Goal: Download file/media

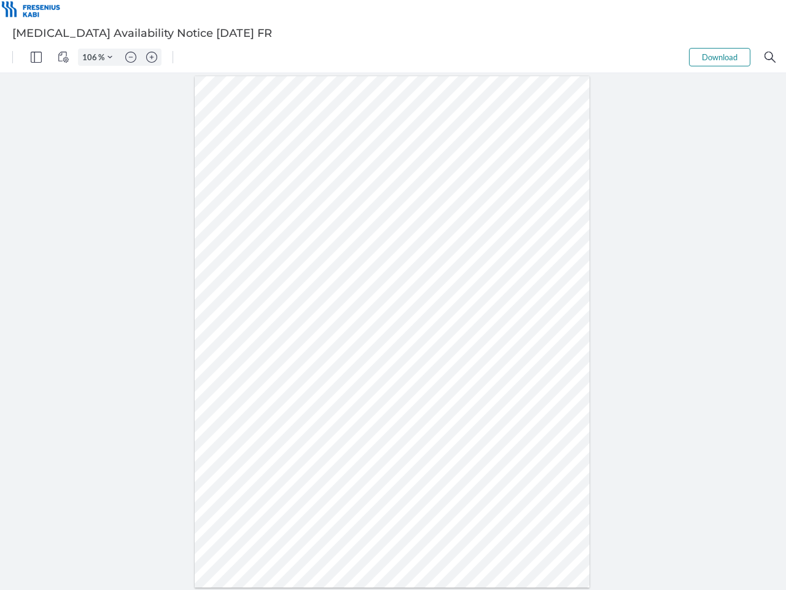
click at [36, 57] on img "Panel" at bounding box center [36, 57] width 11 height 11
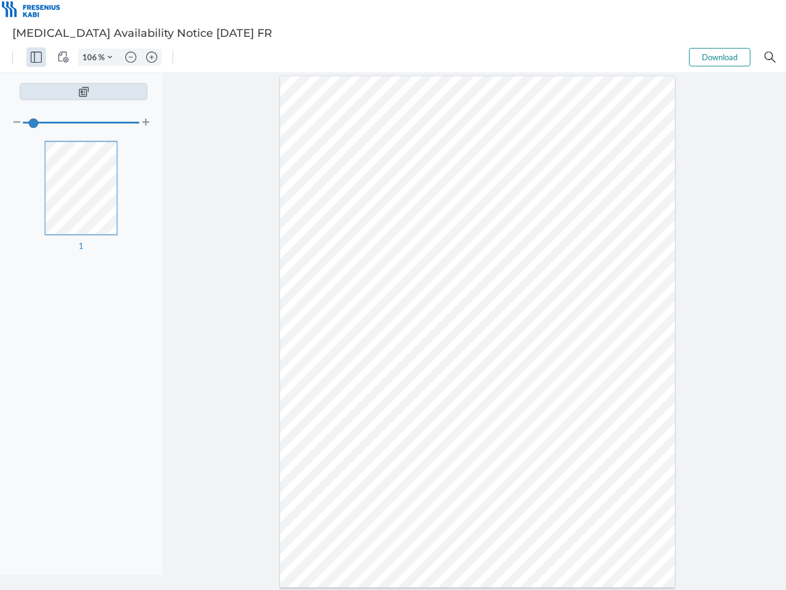
click at [63, 57] on img "View Controls" at bounding box center [63, 57] width 11 height 11
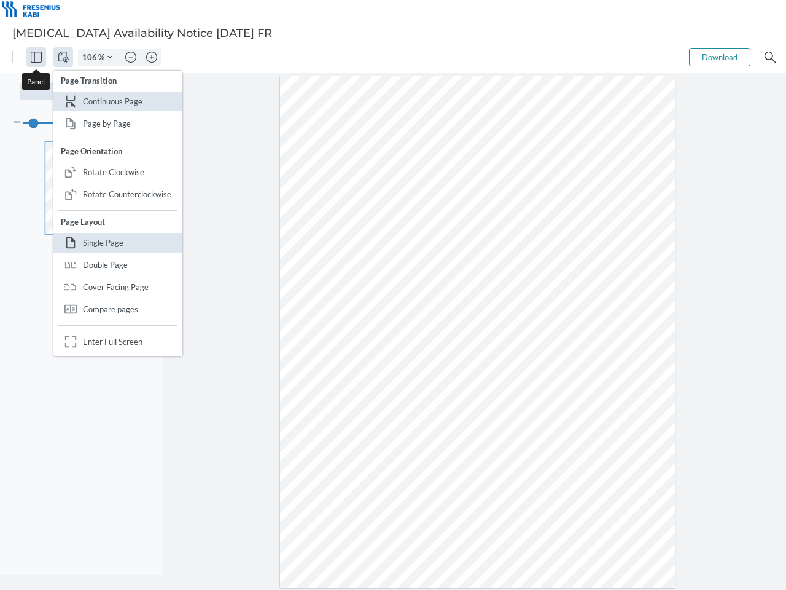
click at [92, 57] on input "106" at bounding box center [89, 57] width 20 height 11
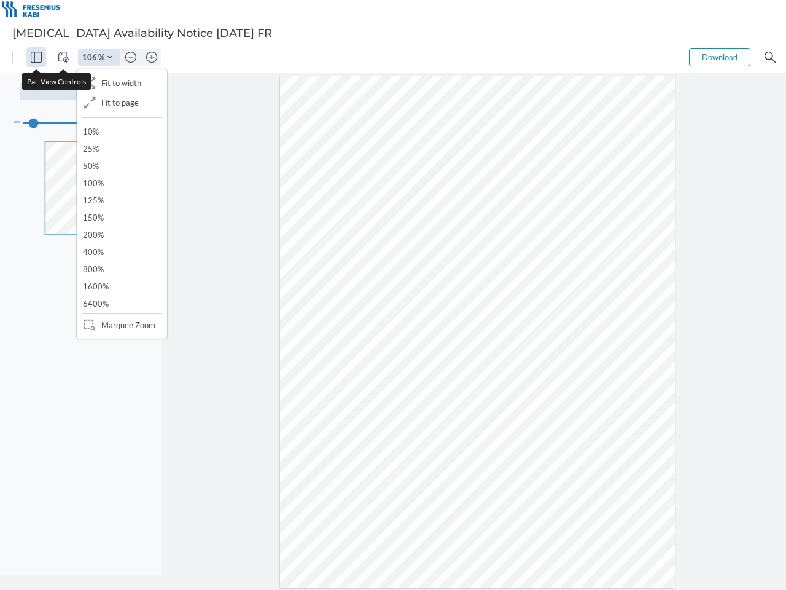
click at [110, 57] on img "Zoom Controls" at bounding box center [109, 57] width 5 height 5
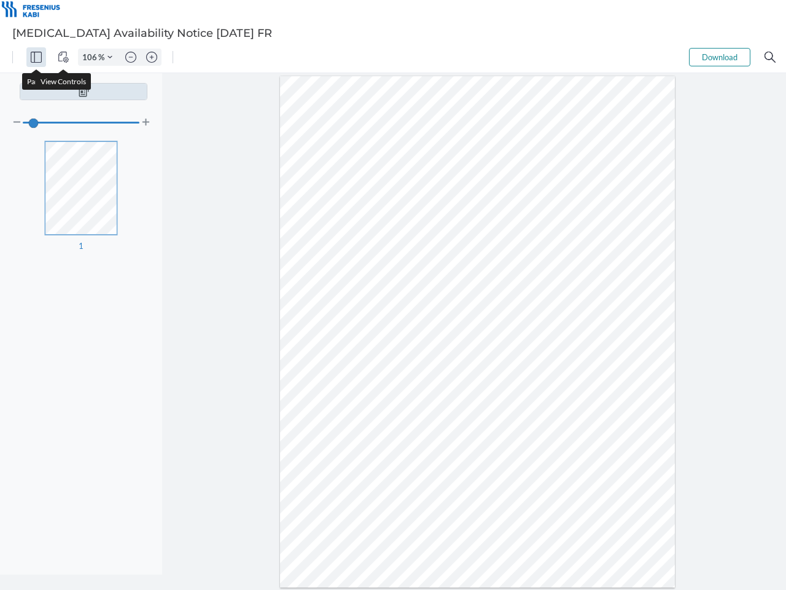
click at [131, 57] on img "Zoom out" at bounding box center [130, 57] width 11 height 11
click at [152, 57] on img "Zoom in" at bounding box center [151, 57] width 11 height 11
type input "106"
click at [720, 57] on button "Download" at bounding box center [719, 57] width 61 height 18
click at [770, 57] on img "Search" at bounding box center [770, 57] width 11 height 11
